Goal: Information Seeking & Learning: Learn about a topic

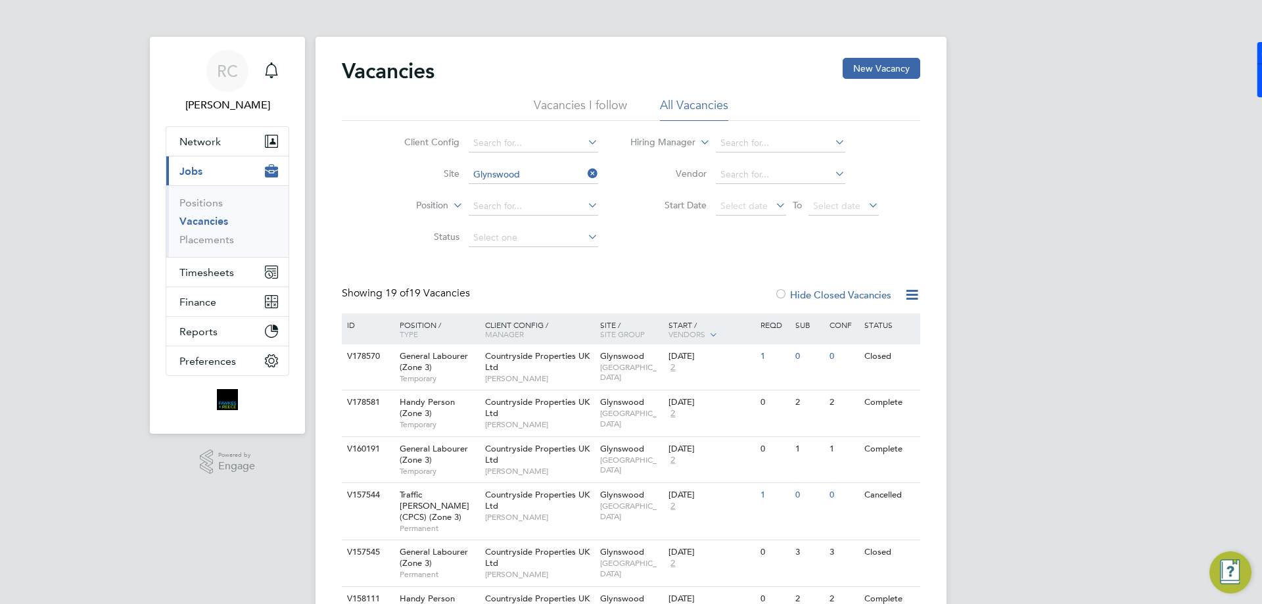
click at [585, 178] on icon at bounding box center [585, 173] width 0 height 18
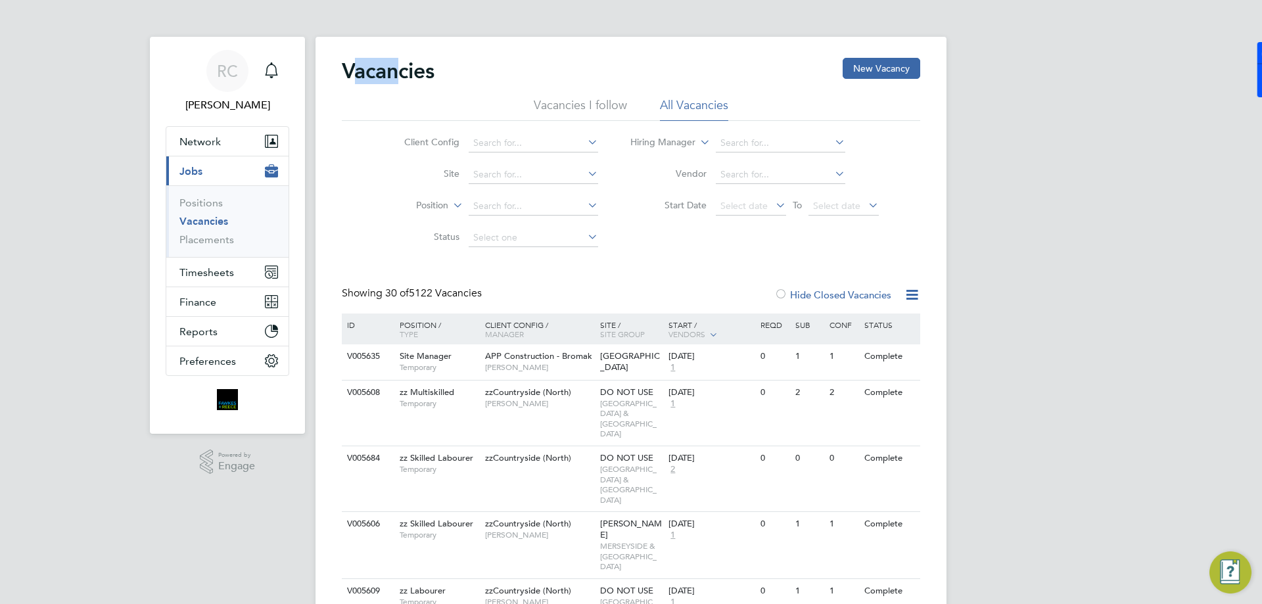
drag, startPoint x: 353, startPoint y: 64, endPoint x: 403, endPoint y: 68, distance: 50.2
click at [402, 68] on h2 "Vacancies" at bounding box center [388, 71] width 93 height 26
drag, startPoint x: 408, startPoint y: 68, endPoint x: 365, endPoint y: 66, distance: 42.7
click at [365, 66] on h2 "Vacancies" at bounding box center [388, 71] width 93 height 26
click at [679, 198] on li "Start Date Select date To Select date" at bounding box center [754, 207] width 281 height 32
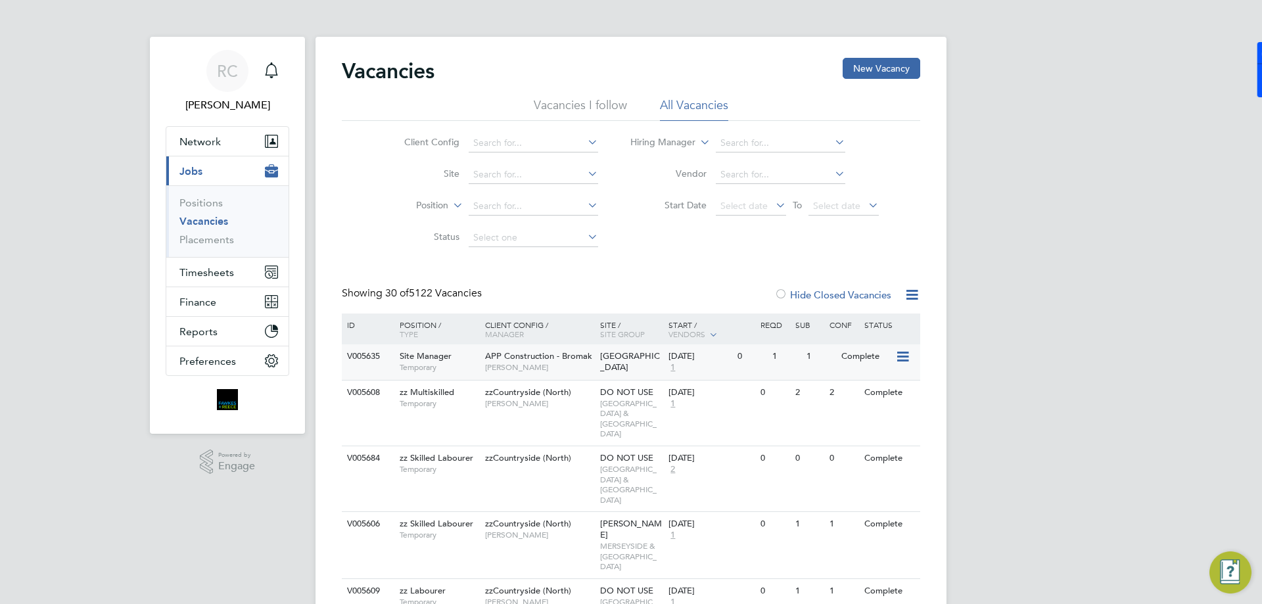
click at [631, 365] on div "Cambridge" at bounding box center [631, 361] width 69 height 35
click at [592, 87] on div "Vacancies New Vacancy" at bounding box center [631, 77] width 578 height 39
click at [586, 103] on li "Vacancies I follow" at bounding box center [580, 109] width 93 height 24
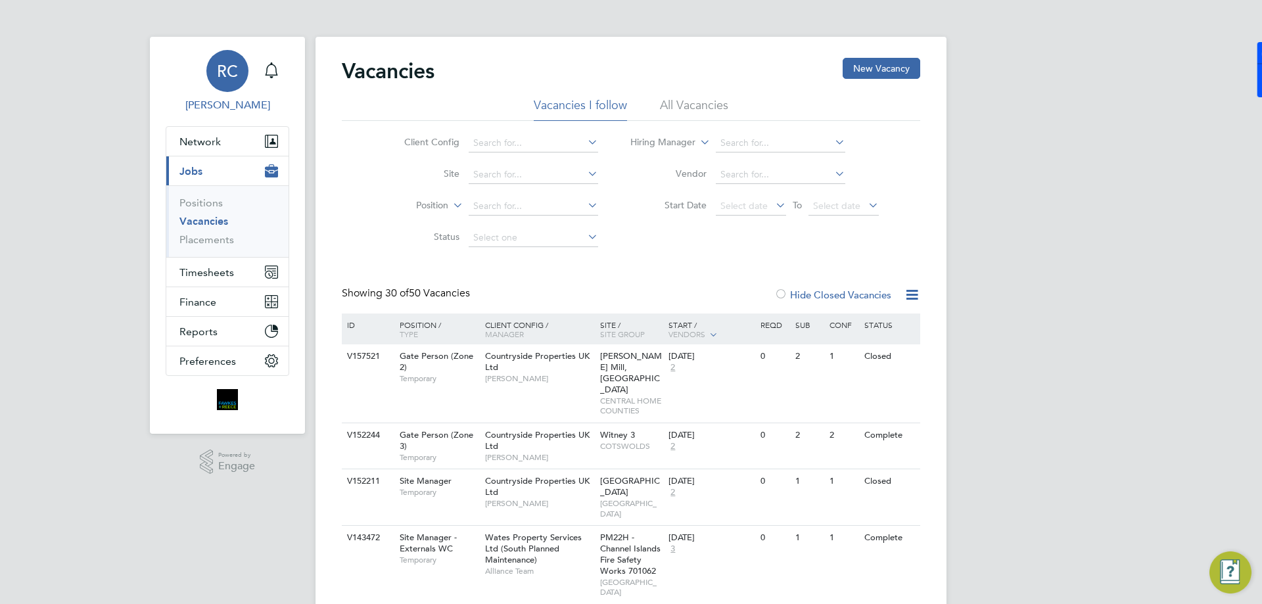
click at [218, 78] on span "RC" at bounding box center [227, 70] width 21 height 17
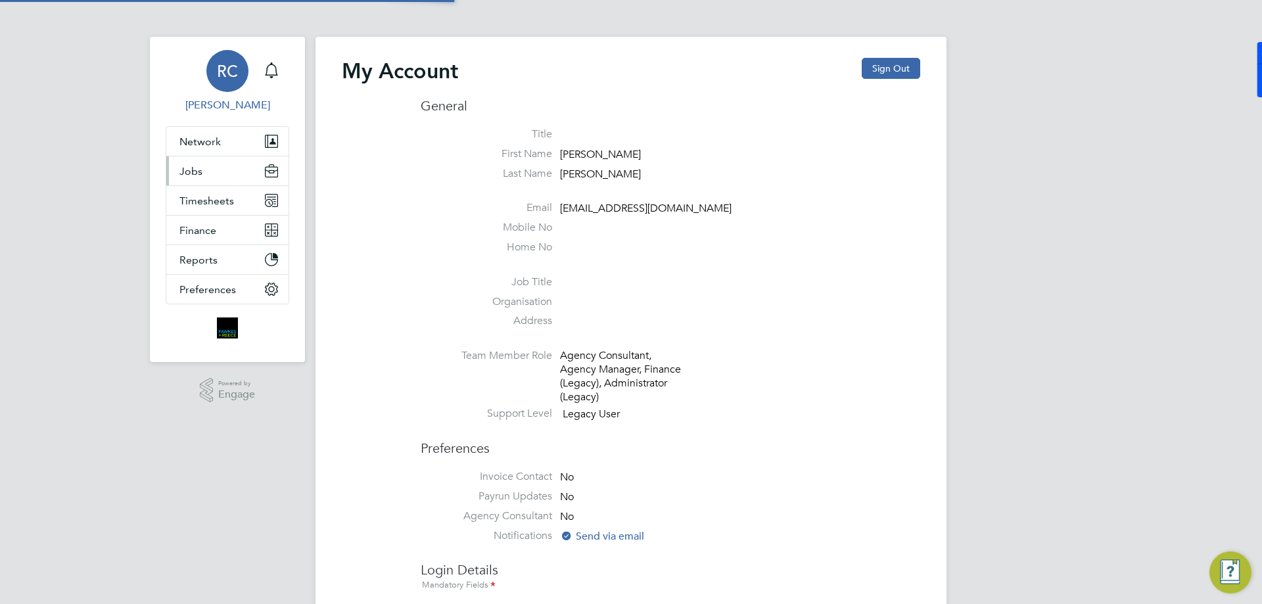
type input "rclarke@frlondon.co.uk"
click at [225, 206] on span "Timesheets" at bounding box center [206, 201] width 55 height 12
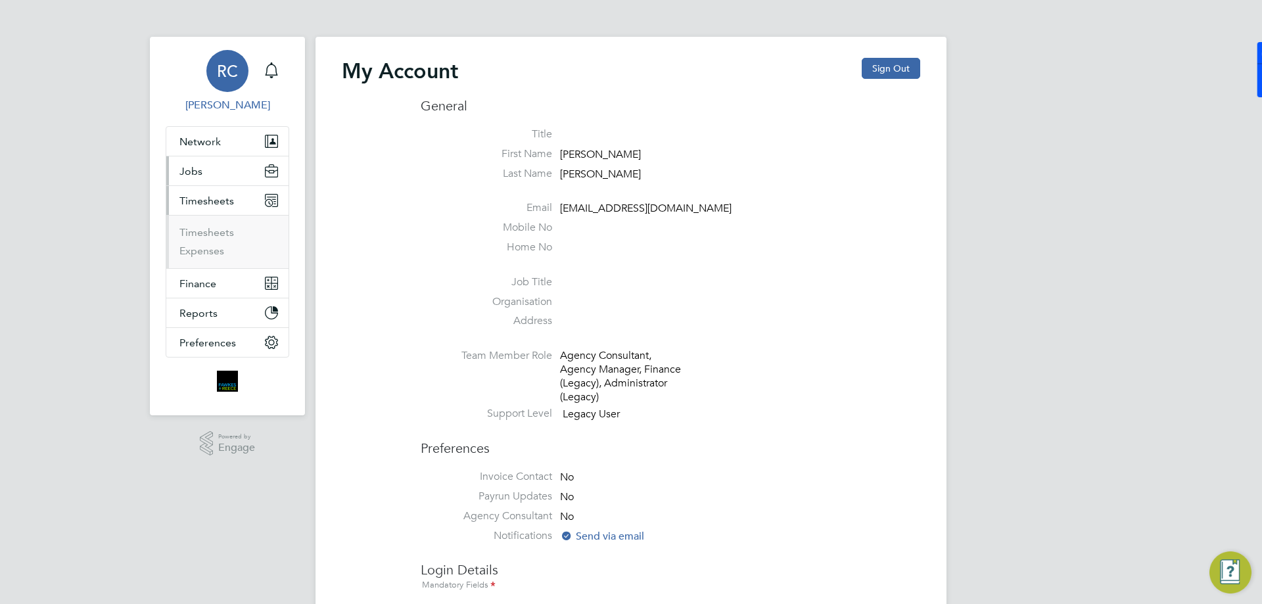
click at [223, 178] on button "Jobs" at bounding box center [227, 170] width 122 height 29
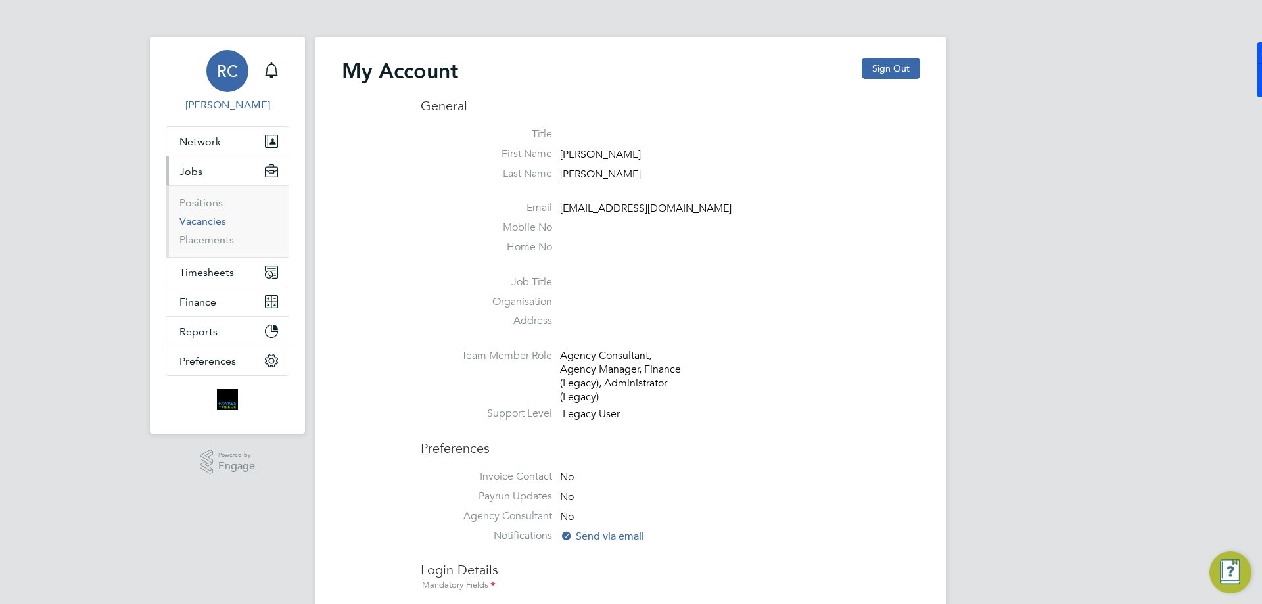
click at [214, 223] on link "Vacancies" at bounding box center [202, 221] width 47 height 12
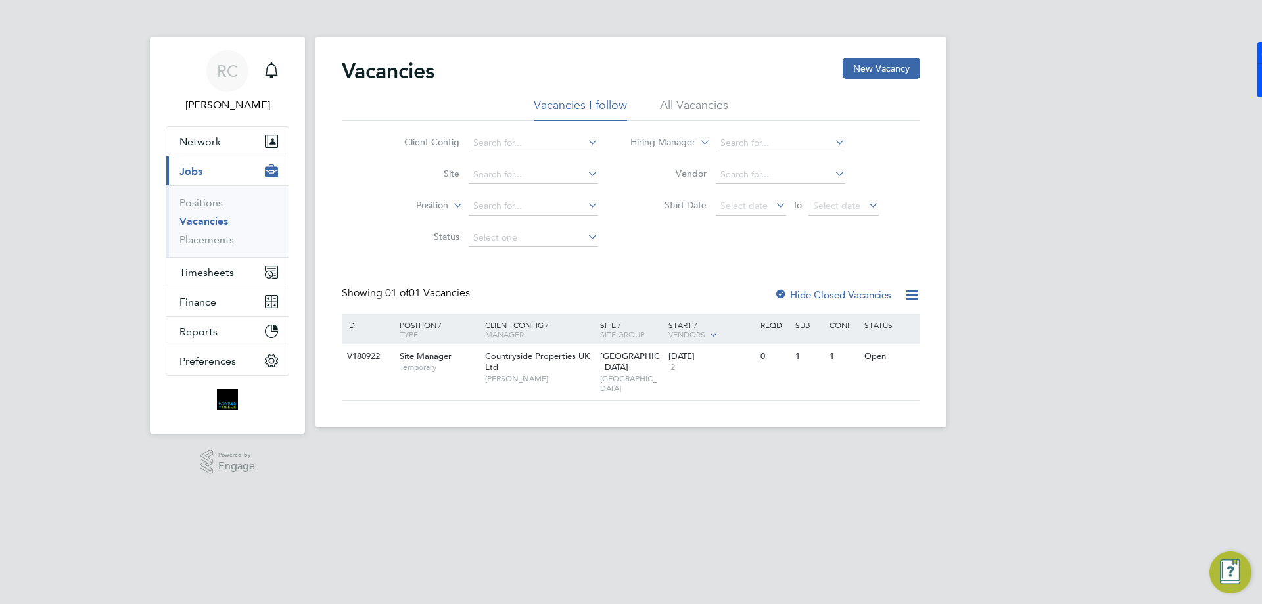
click at [683, 104] on li "All Vacancies" at bounding box center [694, 109] width 68 height 24
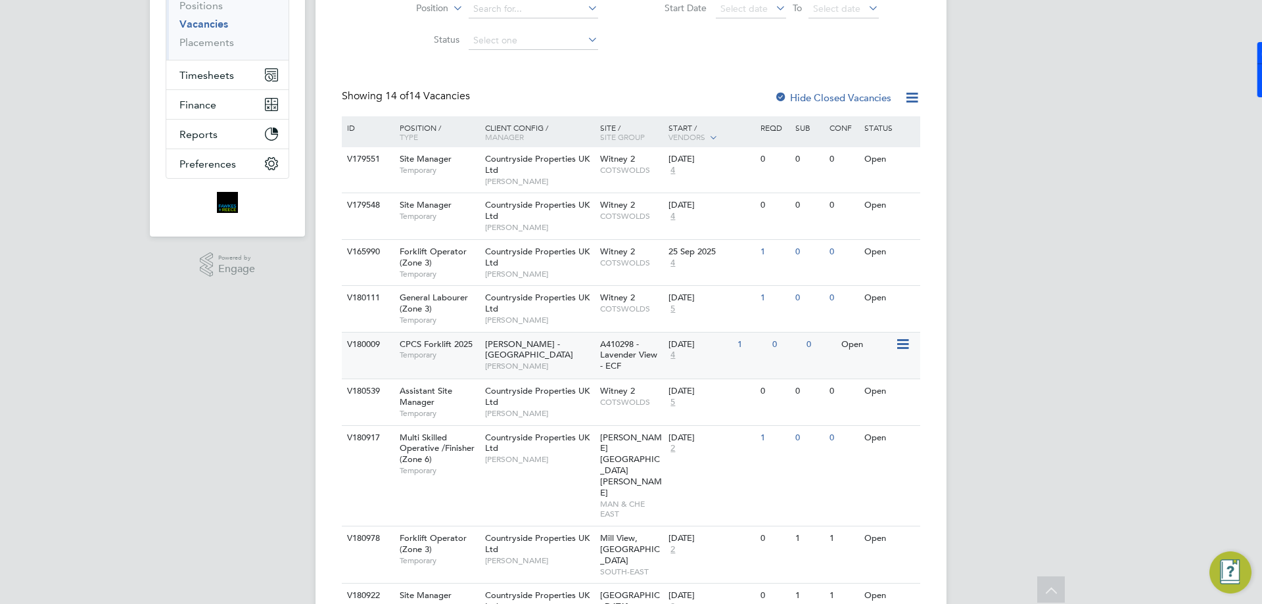
scroll to position [263, 0]
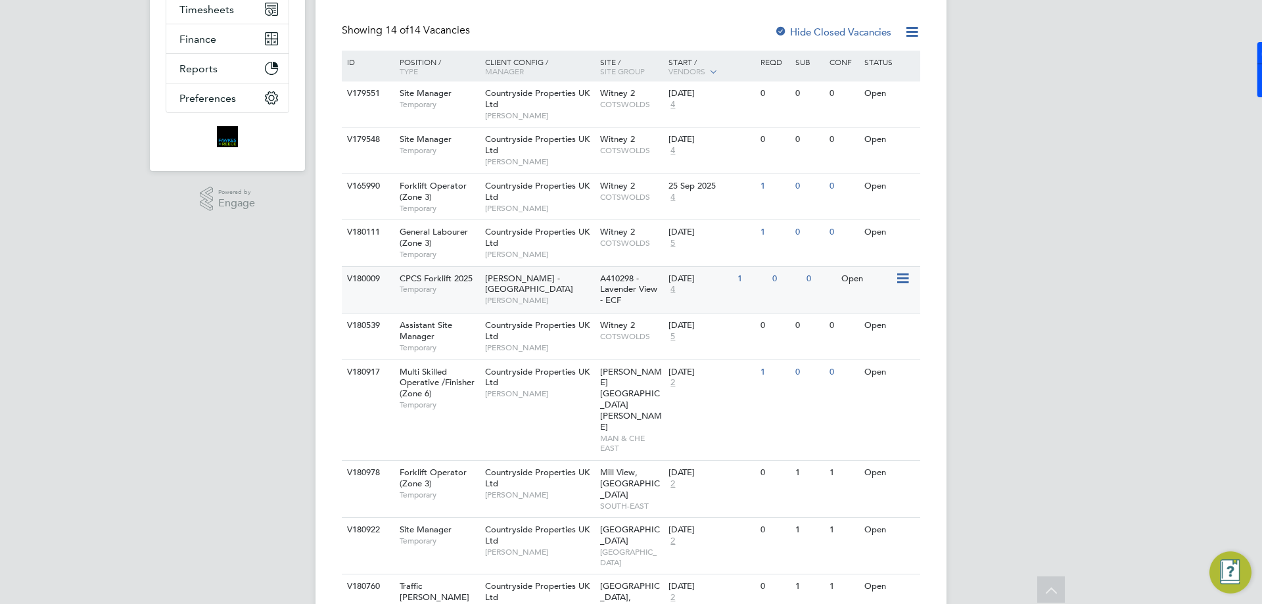
click at [540, 277] on span "[PERSON_NAME] - [GEOGRAPHIC_DATA]" at bounding box center [529, 284] width 88 height 22
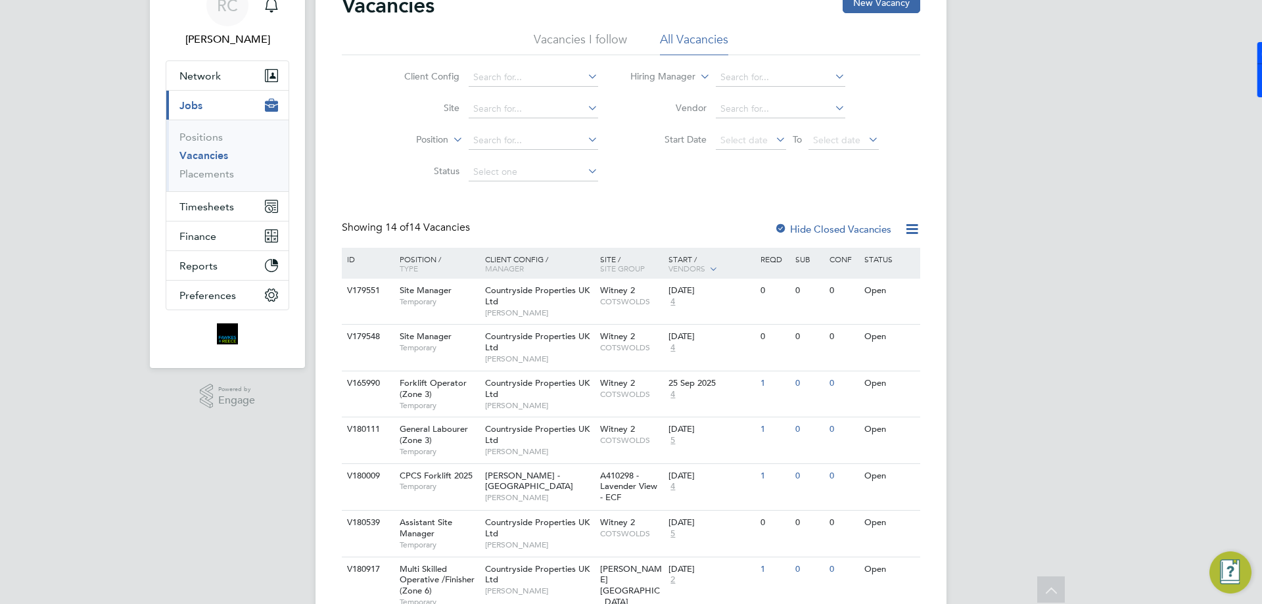
scroll to position [0, 0]
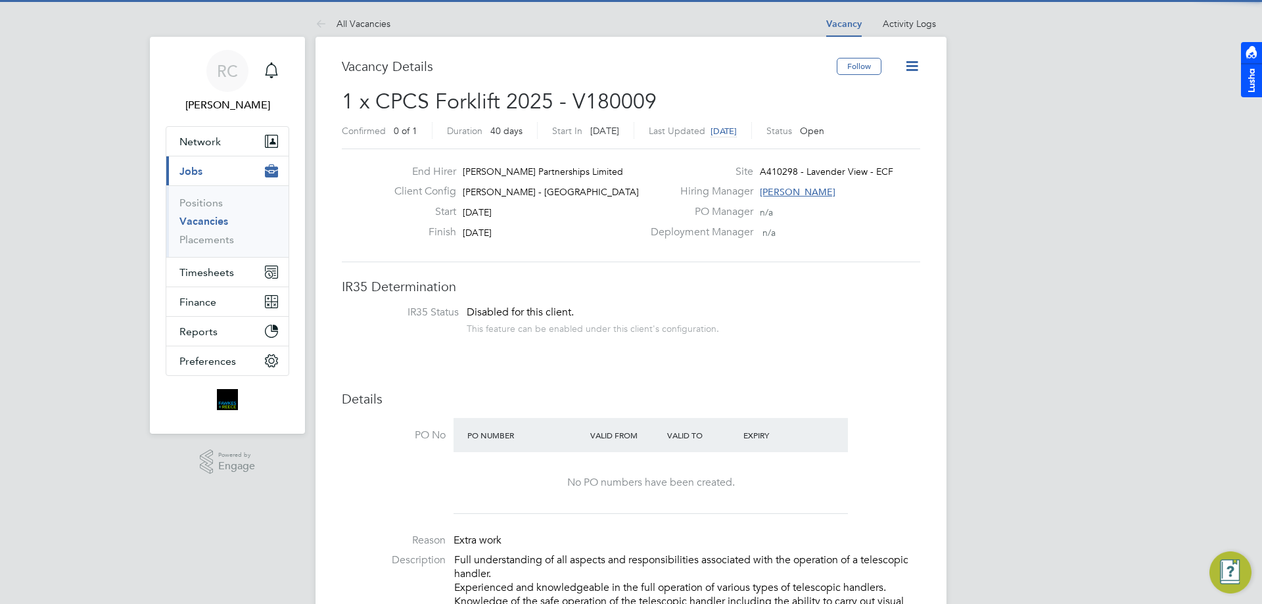
drag, startPoint x: 456, startPoint y: 230, endPoint x: 517, endPoint y: 232, distance: 60.5
click at [517, 232] on div "Finish 31 Oct 2025" at bounding box center [513, 235] width 259 height 20
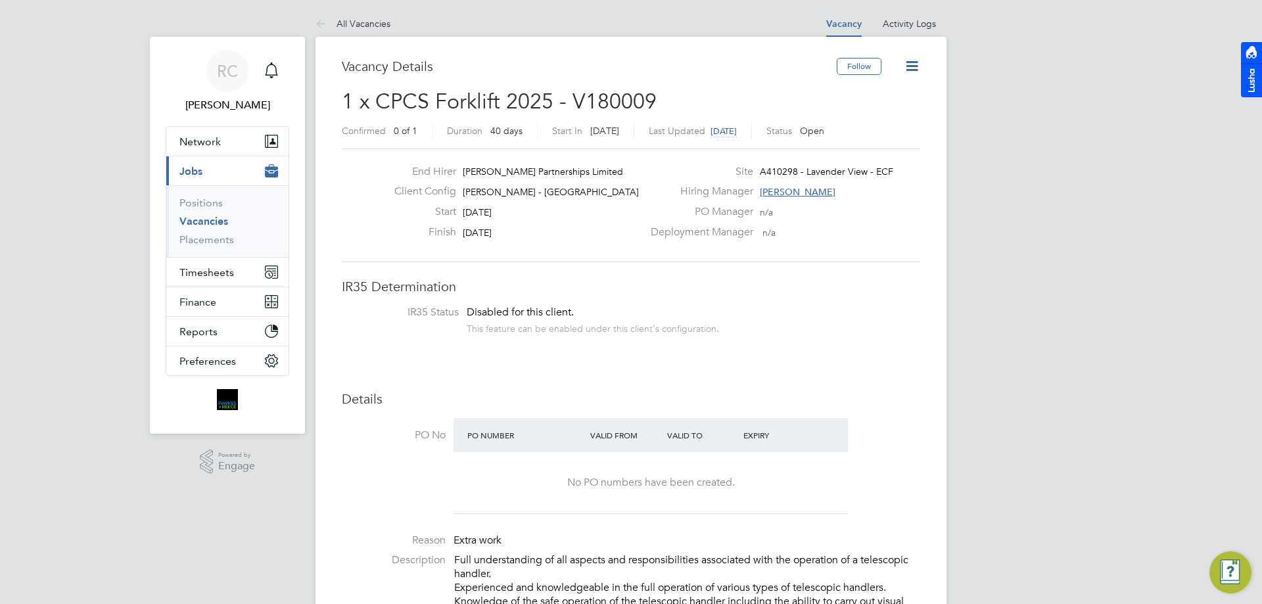
click at [517, 233] on div "Finish 31 Oct 2025" at bounding box center [513, 235] width 259 height 20
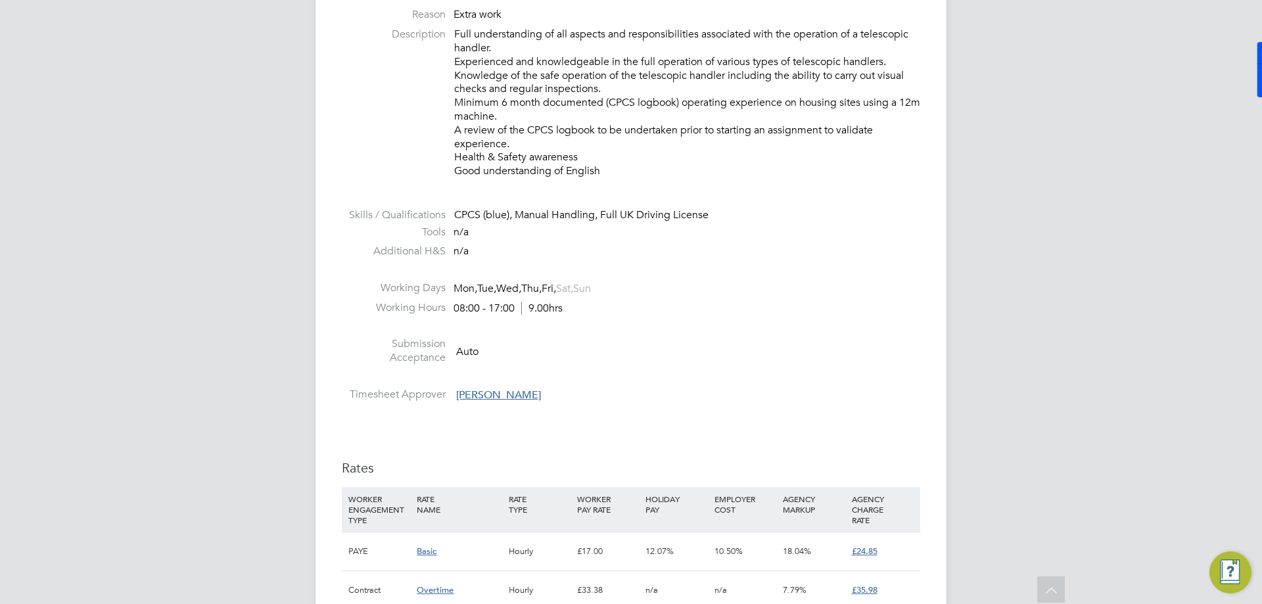
scroll to position [657, 0]
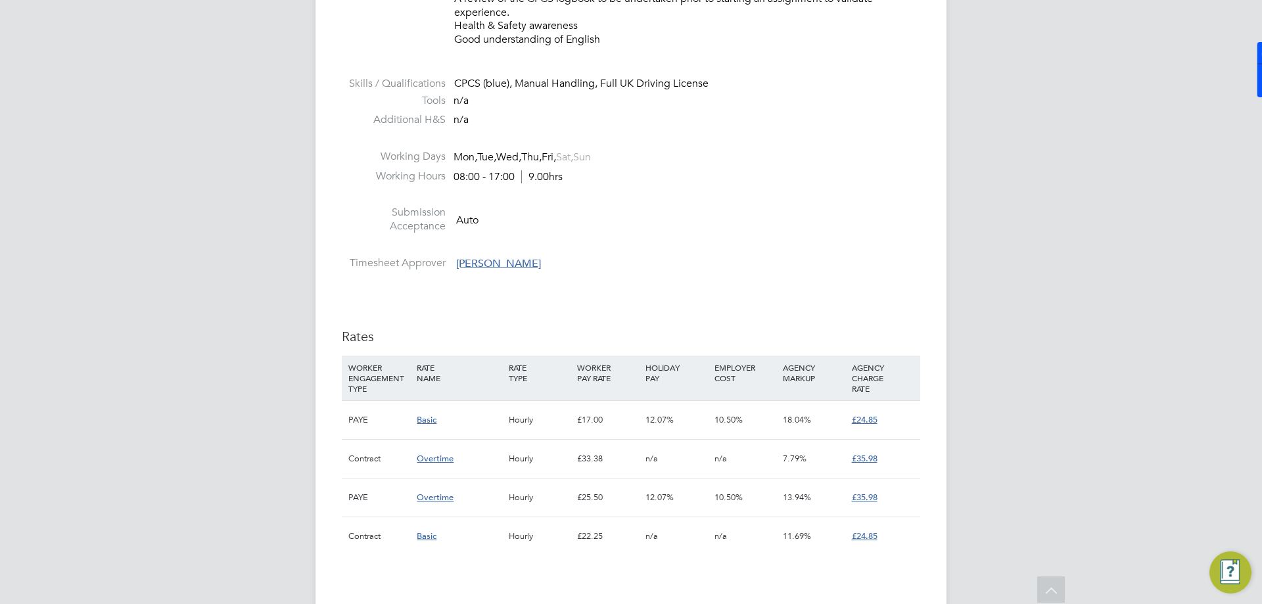
click at [640, 520] on div "£22.25" at bounding box center [608, 536] width 68 height 38
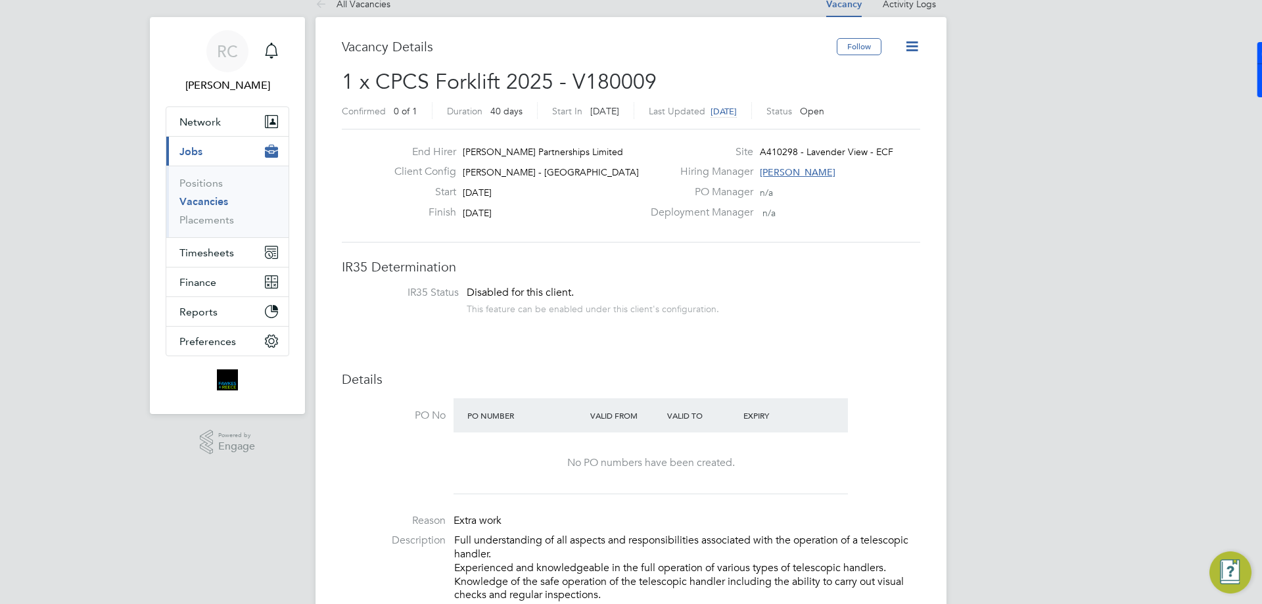
scroll to position [0, 0]
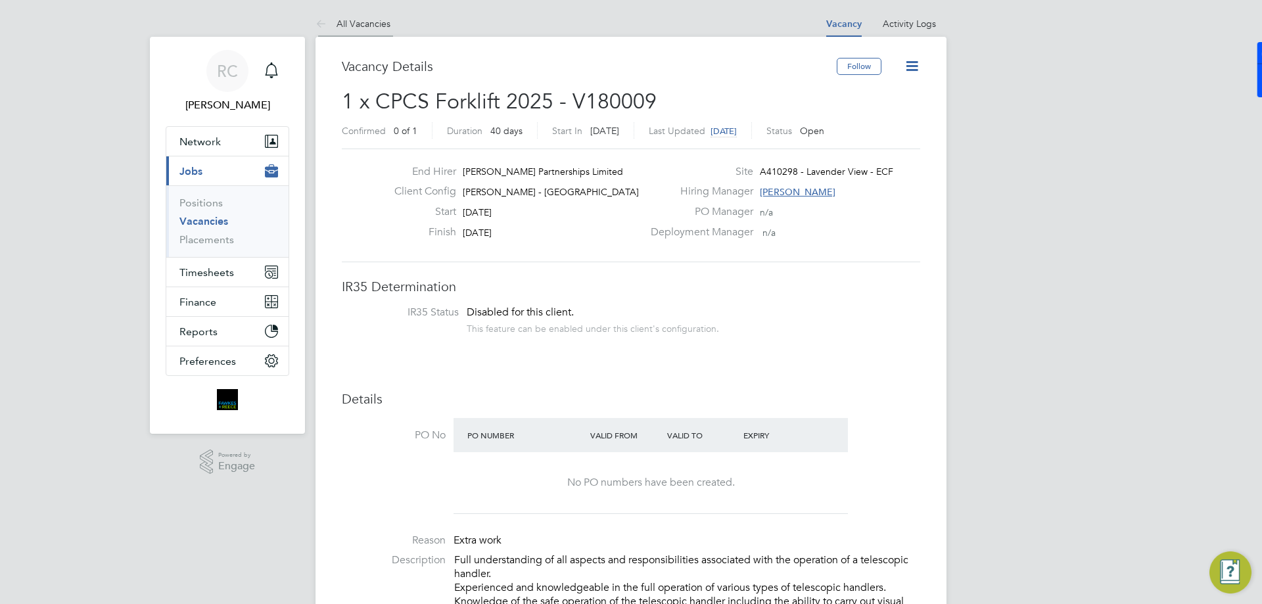
click at [346, 25] on link "All Vacancies" at bounding box center [352, 24] width 75 height 12
